Goal: Task Accomplishment & Management: Manage account settings

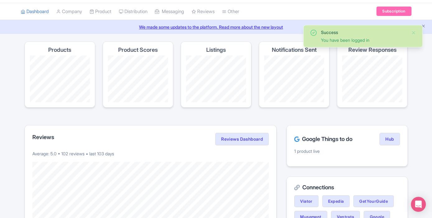
scroll to position [1, 0]
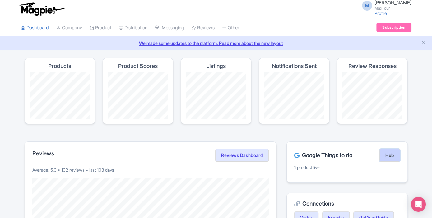
click at [390, 153] on link "Hub" at bounding box center [390, 155] width 20 height 12
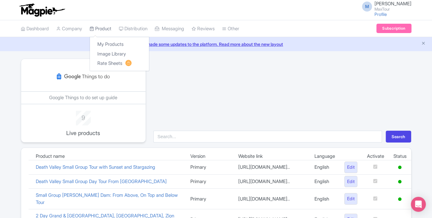
click at [100, 34] on link "Product" at bounding box center [101, 28] width 22 height 17
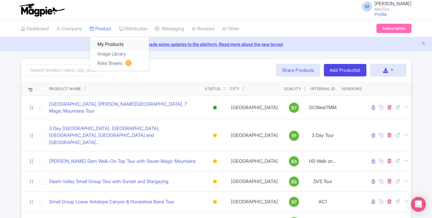
click at [111, 42] on link "My Products" at bounding box center [119, 45] width 59 height 10
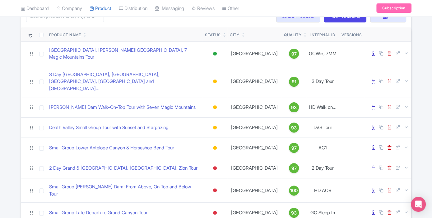
scroll to position [106, 0]
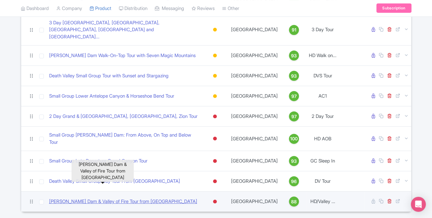
click at [124, 198] on link "[PERSON_NAME] Dam & Valley of Fire Tour from [GEOGRAPHIC_DATA]" at bounding box center [123, 201] width 148 height 7
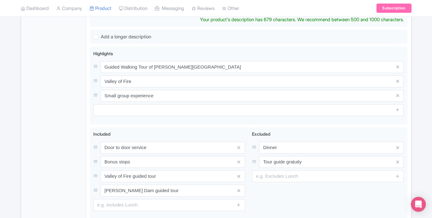
scroll to position [268, 0]
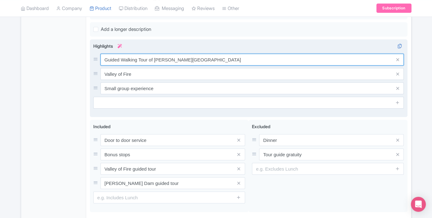
click at [153, 58] on div "Guided Walking Tour of Hoover Dam Valley of Fire Small group experience" at bounding box center [248, 74] width 311 height 40
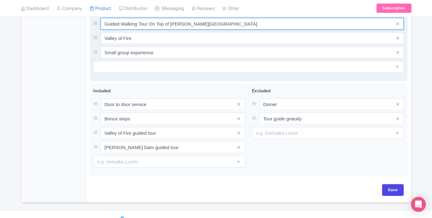
scroll to position [306, 0]
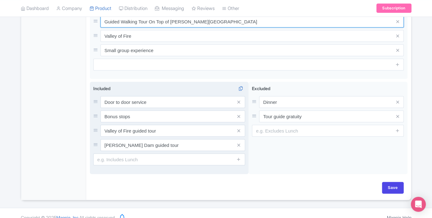
type input "Guided Walking Tour On Top of [PERSON_NAME][GEOGRAPHIC_DATA]"
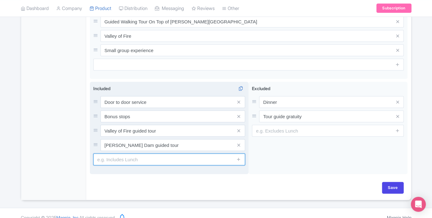
click at [164, 155] on input "text" at bounding box center [169, 159] width 152 height 12
type input "Lunch"
type input "Saving..."
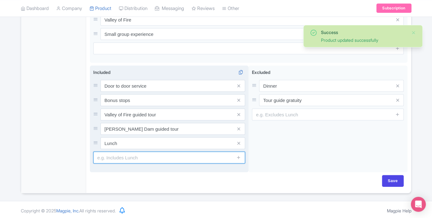
scroll to position [316, 0]
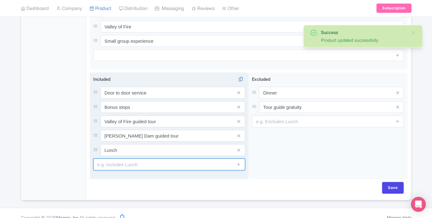
click at [208, 159] on input "text" at bounding box center [169, 164] width 152 height 12
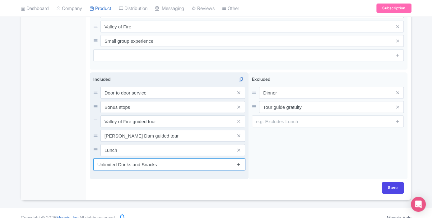
type input "Unlimited Drinks and Snacks"
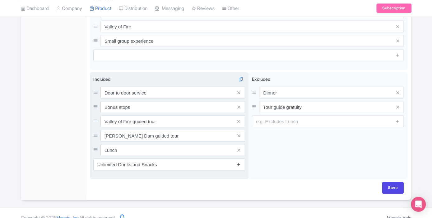
click at [238, 162] on icon at bounding box center [239, 164] width 5 height 5
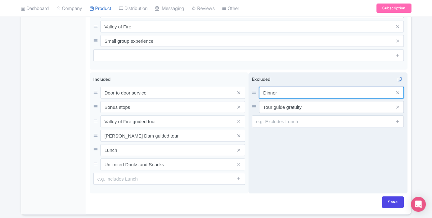
click at [306, 87] on input "Dinner" at bounding box center [331, 93] width 145 height 12
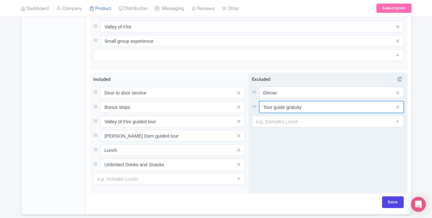
click at [310, 97] on input "Tour guide gratuity" at bounding box center [331, 93] width 145 height 12
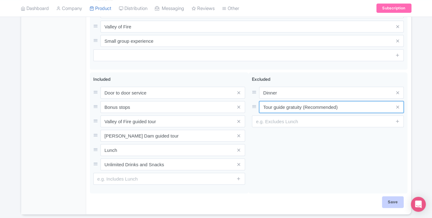
type input "Tour guide gratuity (Recommended)"
click at [391, 196] on input "Save" at bounding box center [393, 202] width 22 height 12
type input "Saving..."
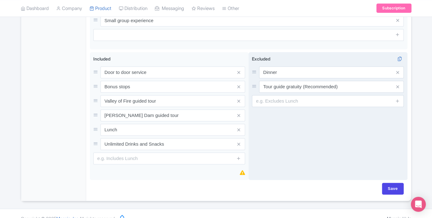
scroll to position [344, 0]
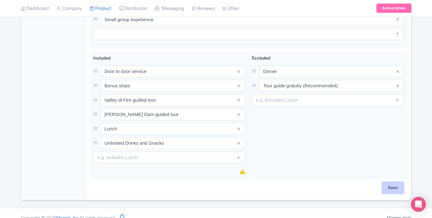
click at [391, 181] on input "Save" at bounding box center [393, 187] width 22 height 12
type input "Saving..."
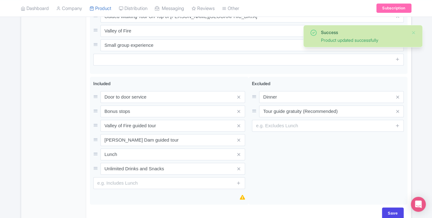
scroll to position [344, 0]
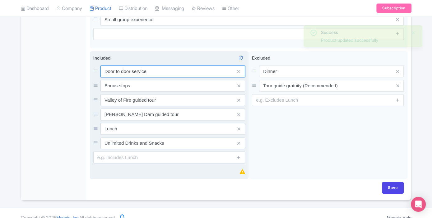
click at [163, 65] on input "Door to door service" at bounding box center [173, 71] width 145 height 12
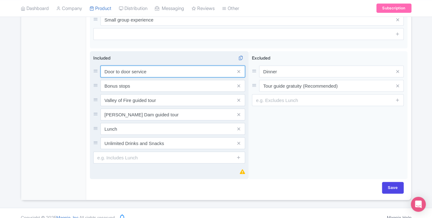
click at [163, 65] on input "Door to door service" at bounding box center [173, 71] width 145 height 12
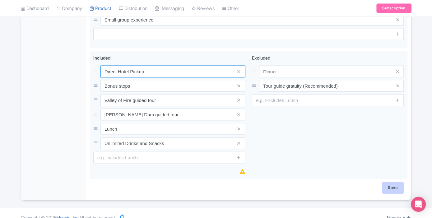
type input "Direct Hotel Pickup"
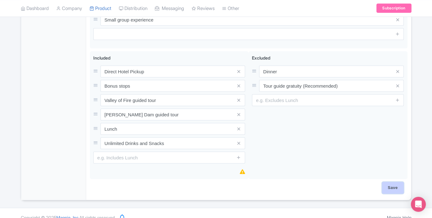
click at [387, 181] on input "Save" at bounding box center [393, 187] width 22 height 12
type input "Saving..."
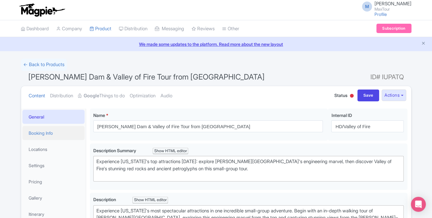
click at [68, 133] on link "Booking Info" at bounding box center [53, 133] width 62 height 14
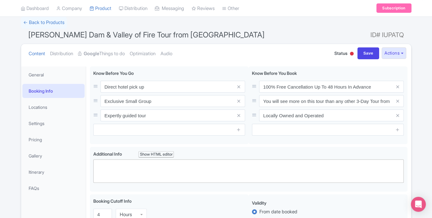
scroll to position [43, 0]
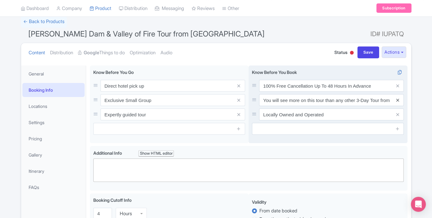
click at [399, 100] on icon at bounding box center [398, 100] width 3 height 5
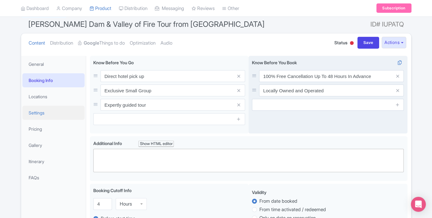
scroll to position [53, 0]
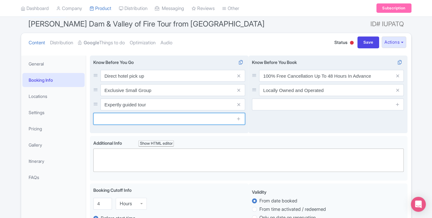
click at [136, 120] on input "text" at bounding box center [169, 119] width 152 height 12
type input "P"
type input "Bring a hat and sunscreen."
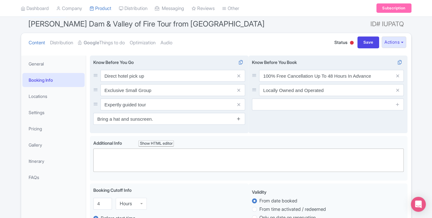
click at [239, 120] on icon at bounding box center [239, 118] width 5 height 5
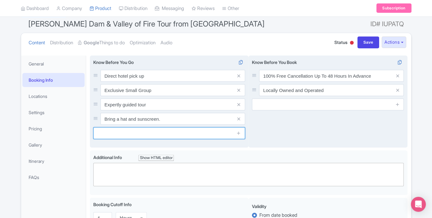
click at [196, 134] on input "text" at bounding box center [169, 133] width 152 height 12
type input "Bottled Water is Included"
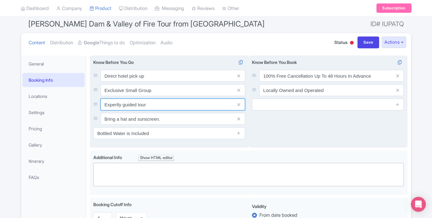
click at [124, 82] on input "Expertly guided tour" at bounding box center [173, 76] width 145 height 12
click at [140, 82] on input "Expertly Guided tour" at bounding box center [173, 76] width 145 height 12
type input "Expertly Guided Tour"
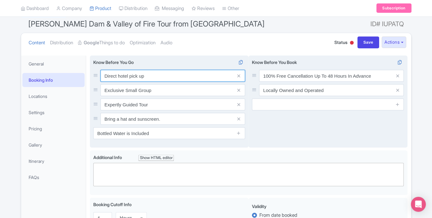
click at [120, 75] on input "Direct hotel pick up" at bounding box center [173, 76] width 145 height 12
click at [131, 77] on input "Direct Hotel pick up" at bounding box center [173, 76] width 145 height 12
click at [142, 75] on input "Direct Hotel Pick up" at bounding box center [173, 76] width 145 height 12
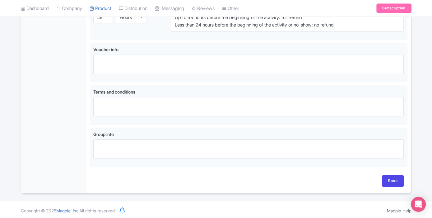
scroll to position [386, 0]
type input "Direct Hotel Pick Up"
click at [383, 174] on input "Save" at bounding box center [393, 180] width 22 height 12
type input "Saving..."
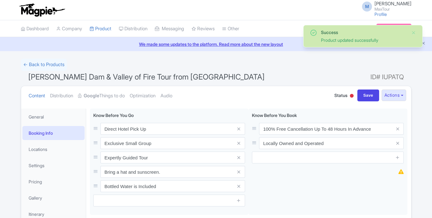
scroll to position [108, 0]
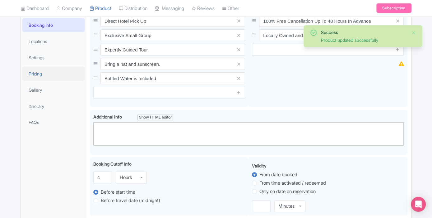
click at [44, 77] on link "Pricing" at bounding box center [53, 74] width 62 height 14
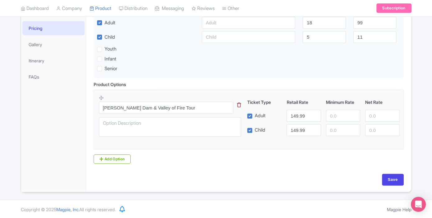
scroll to position [104, 0]
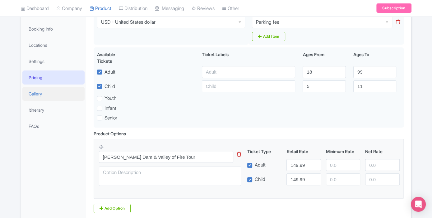
click at [39, 96] on link "Gallery" at bounding box center [53, 94] width 62 height 14
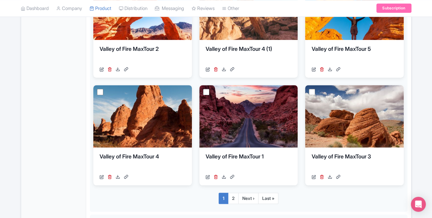
scroll to position [457, 0]
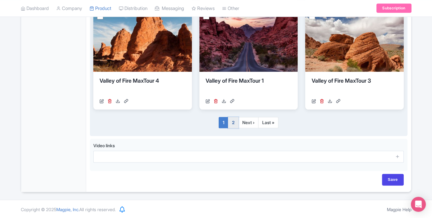
click at [234, 122] on link "2" at bounding box center [233, 122] width 11 height 11
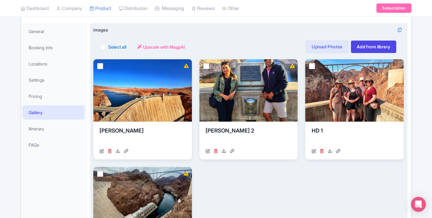
scroll to position [81, 0]
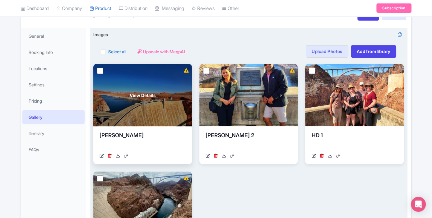
click at [108, 157] on link at bounding box center [110, 155] width 4 height 7
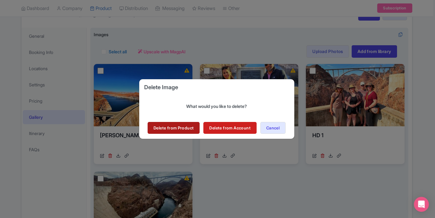
click at [191, 131] on link "Delete from Product" at bounding box center [174, 128] width 52 height 12
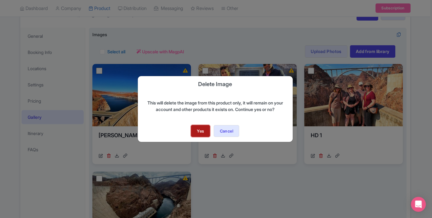
click at [195, 132] on link "Yes" at bounding box center [200, 131] width 19 height 12
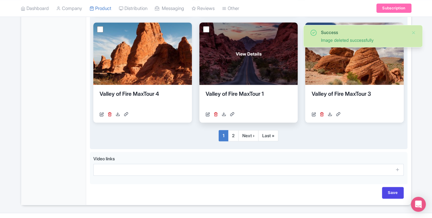
scroll to position [410, 0]
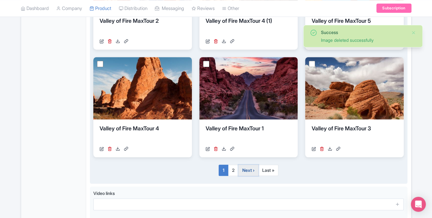
click at [242, 171] on link "Next ›" at bounding box center [248, 169] width 20 height 11
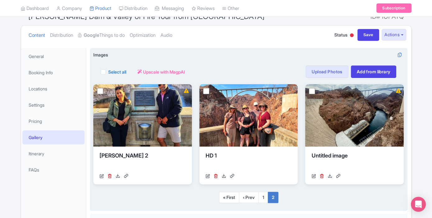
scroll to position [53, 0]
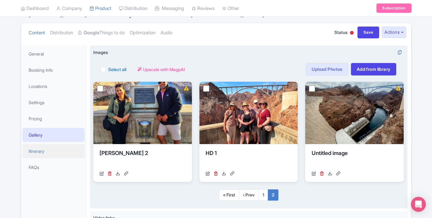
click at [61, 149] on link "Itinerary" at bounding box center [53, 151] width 62 height 14
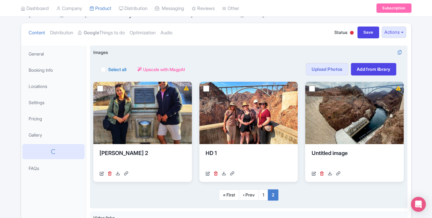
scroll to position [54, 0]
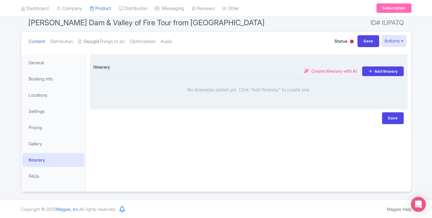
click at [346, 72] on span "Create itinerary with AI" at bounding box center [335, 71] width 46 height 7
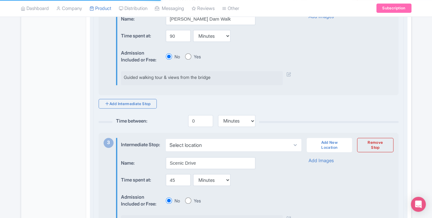
scroll to position [0, 0]
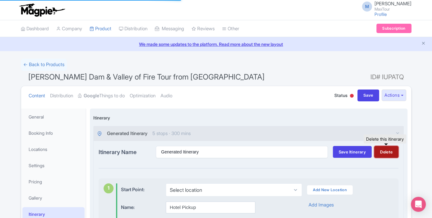
click at [383, 153] on button "Delete" at bounding box center [386, 152] width 24 height 12
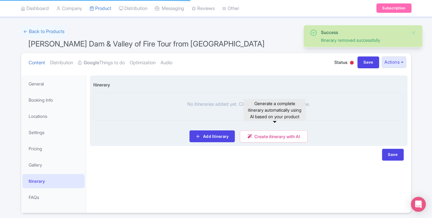
scroll to position [35, 0]
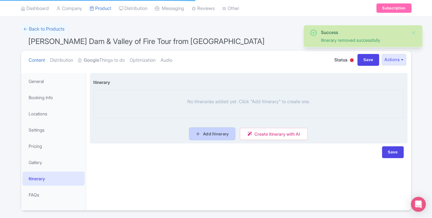
click at [219, 131] on link "Add Itinerary" at bounding box center [212, 134] width 45 height 12
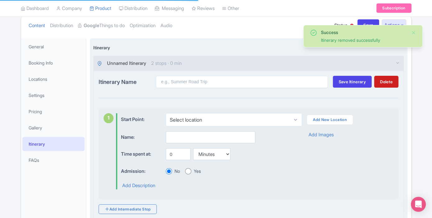
scroll to position [71, 0]
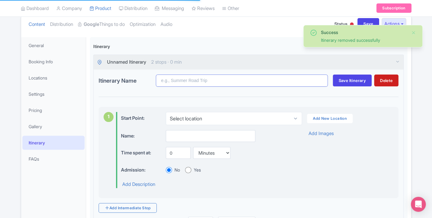
click at [199, 79] on input "Itinerary Name" at bounding box center [242, 80] width 172 height 12
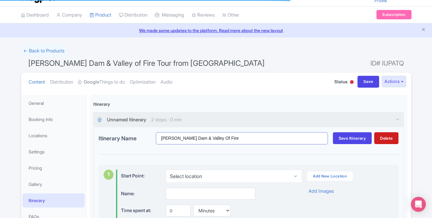
scroll to position [70, 0]
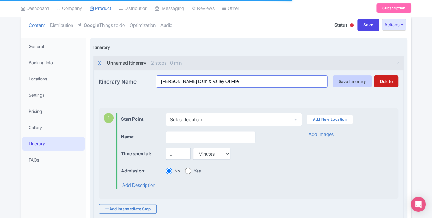
type input "[PERSON_NAME] Dam & Valley Of Fire"
click at [347, 82] on span "Save Itinerary" at bounding box center [352, 81] width 27 height 5
